Goal: Task Accomplishment & Management: Use online tool/utility

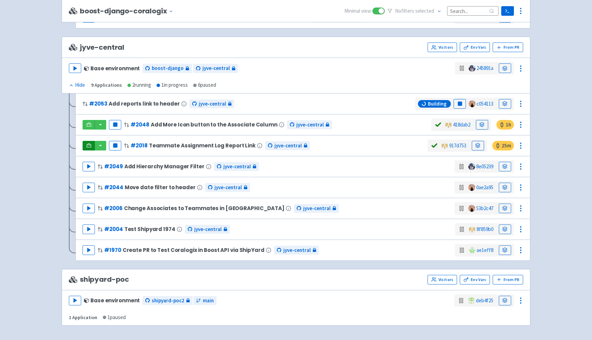
scroll to position [717, 0]
click at [89, 149] on link at bounding box center [88, 146] width 12 height 10
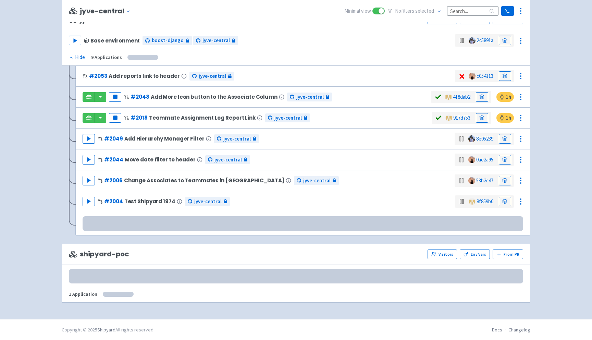
scroll to position [741, 0]
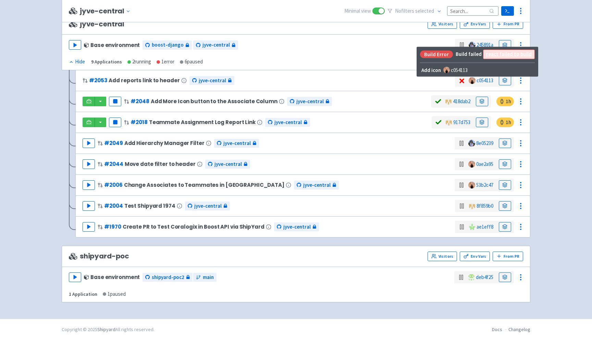
click at [459, 80] on icon at bounding box center [461, 80] width 8 height 7
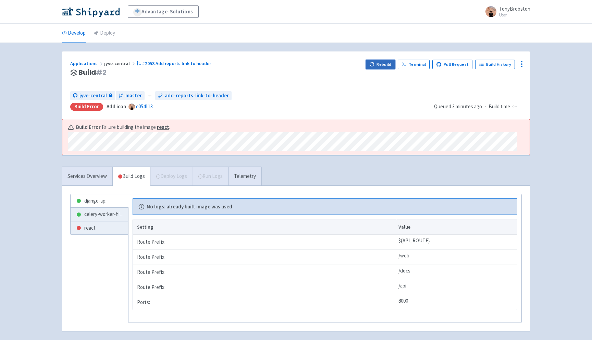
click at [385, 64] on button "Rebuild" at bounding box center [380, 65] width 29 height 10
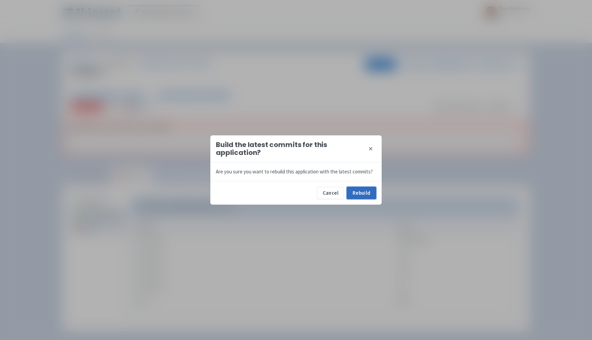
click at [359, 194] on button "Rebuild" at bounding box center [360, 193] width 29 height 12
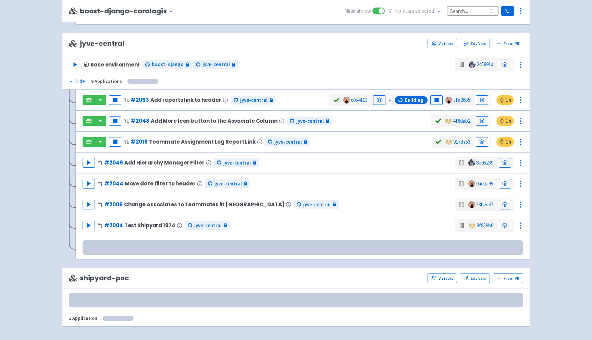
scroll to position [731, 0]
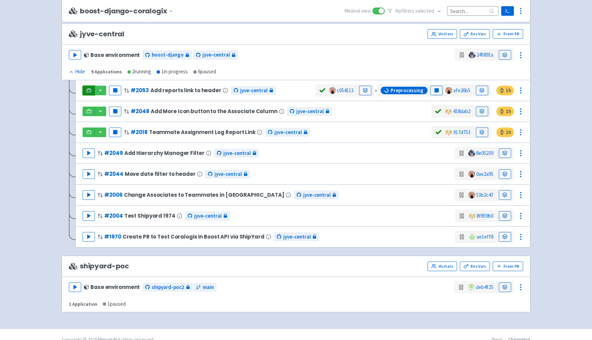
click at [89, 89] on icon at bounding box center [88, 90] width 5 height 5
